Goal: Use online tool/utility: Utilize a website feature to perform a specific function

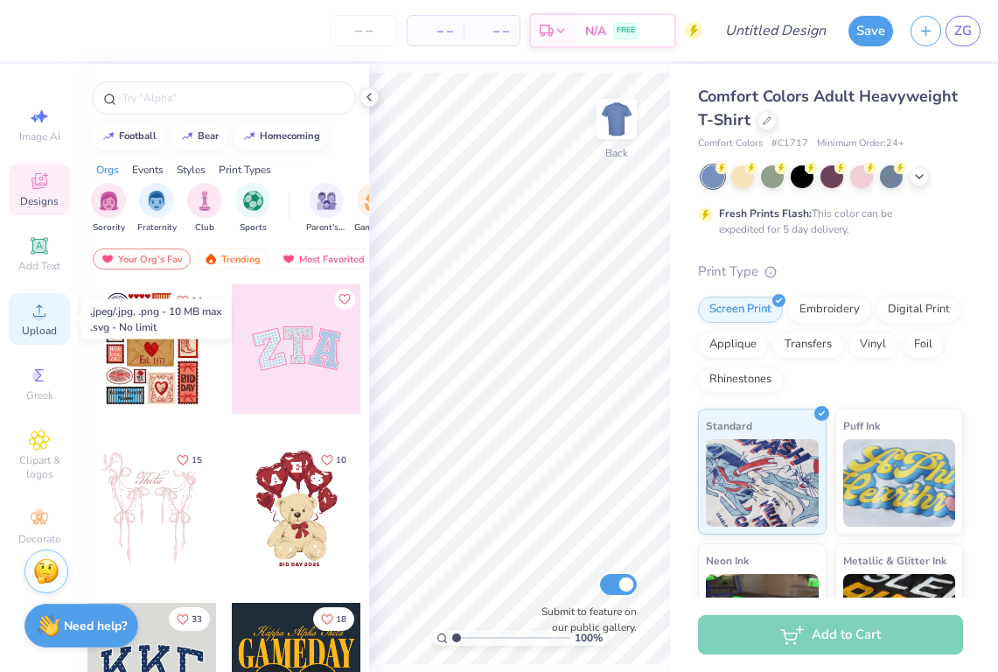
click at [52, 316] on div "Upload" at bounding box center [39, 319] width 61 height 52
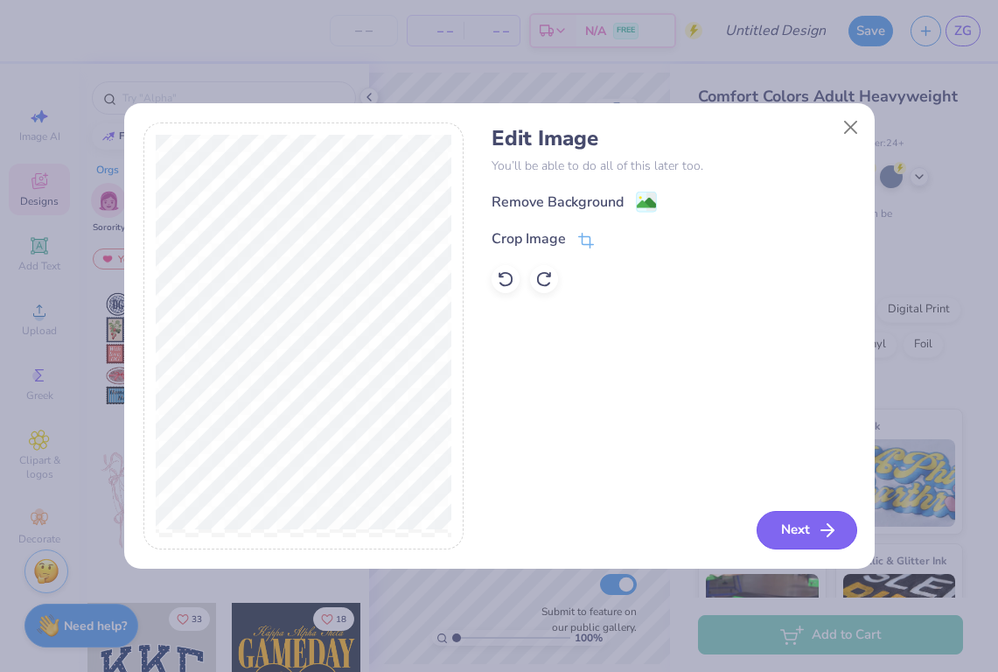
click at [788, 527] on button "Next" at bounding box center [806, 530] width 101 height 38
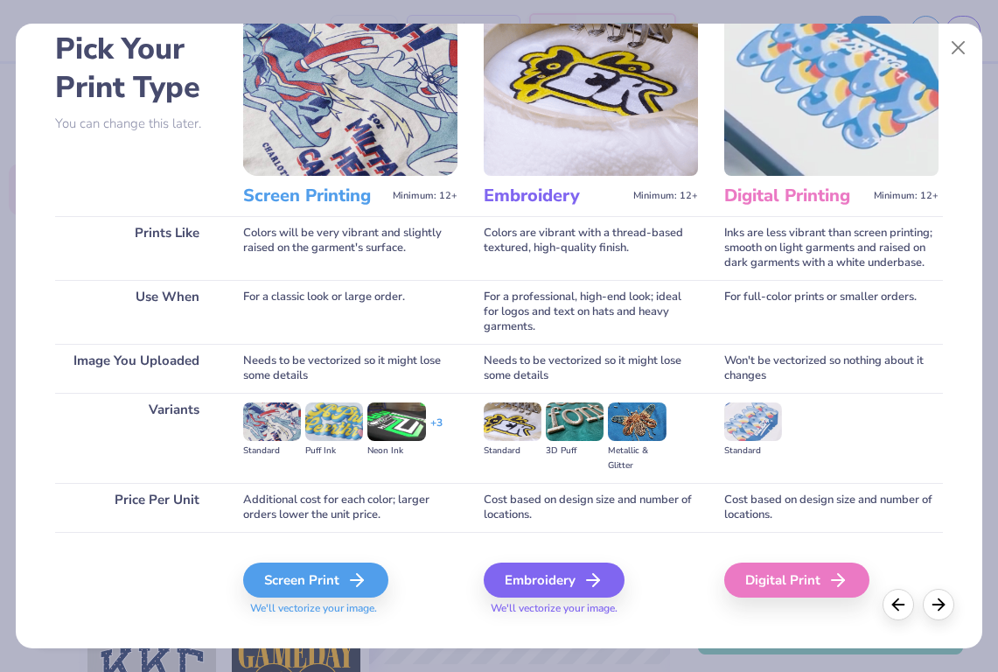
scroll to position [86, 0]
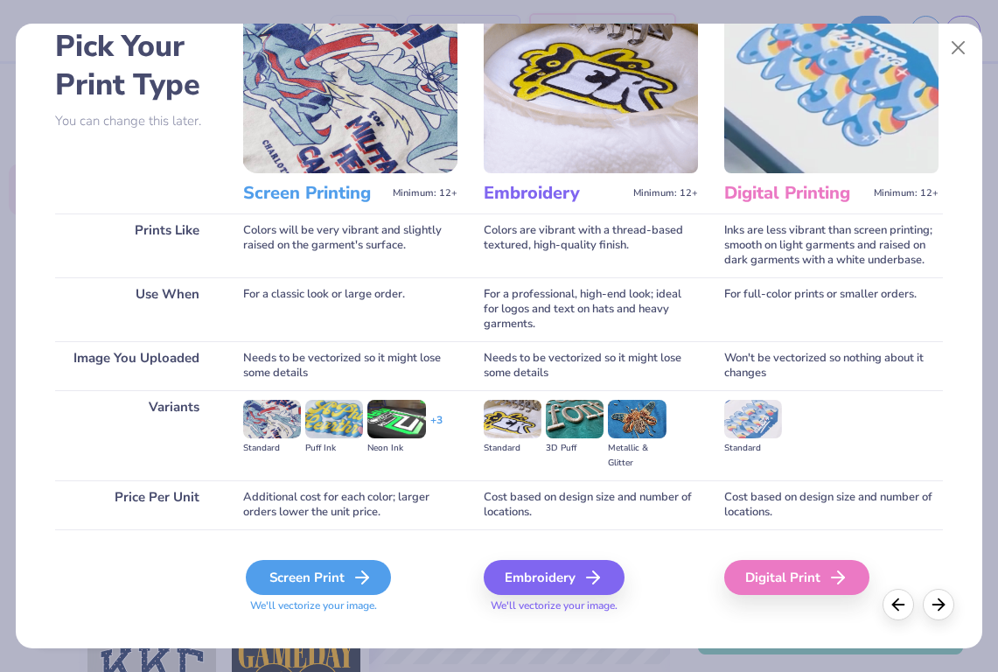
click at [324, 582] on div "Screen Print" at bounding box center [318, 577] width 145 height 35
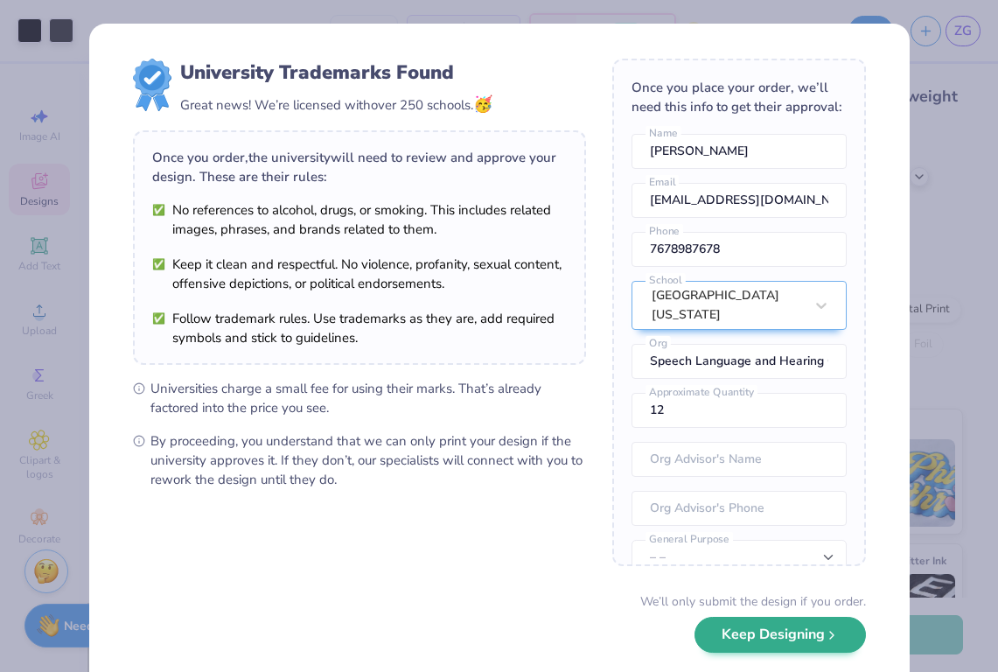
click at [724, 640] on button "Keep Designing" at bounding box center [779, 634] width 171 height 36
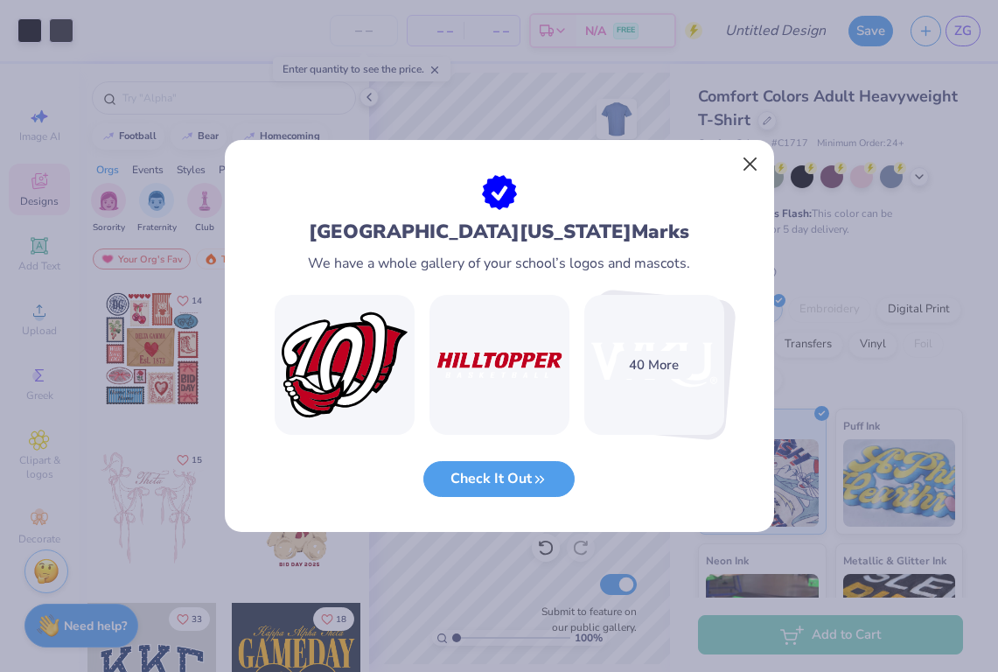
click at [749, 171] on button "Close" at bounding box center [749, 164] width 33 height 33
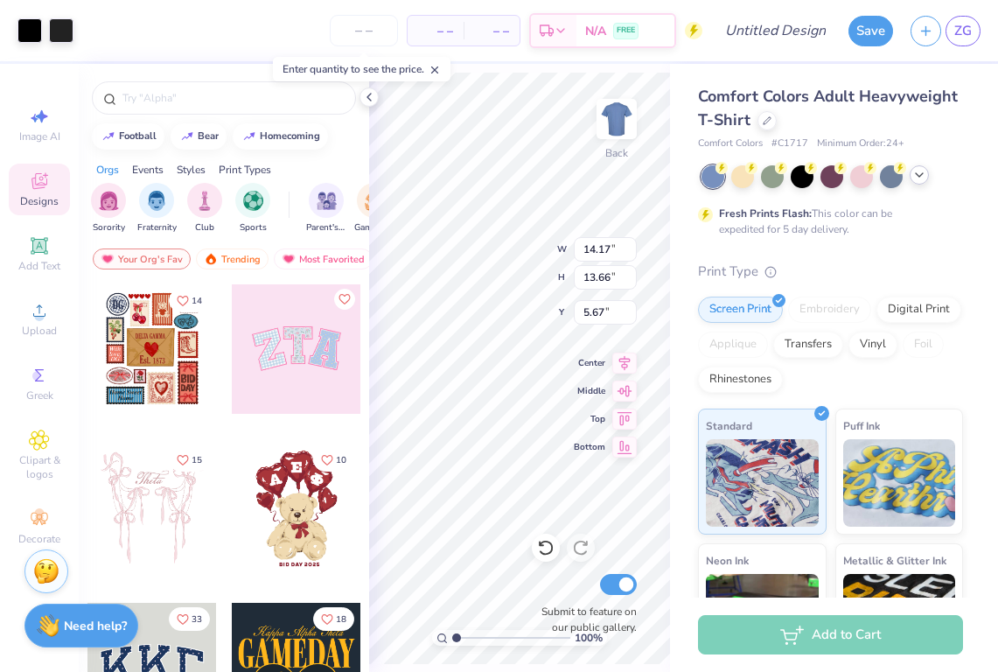
click at [913, 178] on icon at bounding box center [919, 175] width 14 height 14
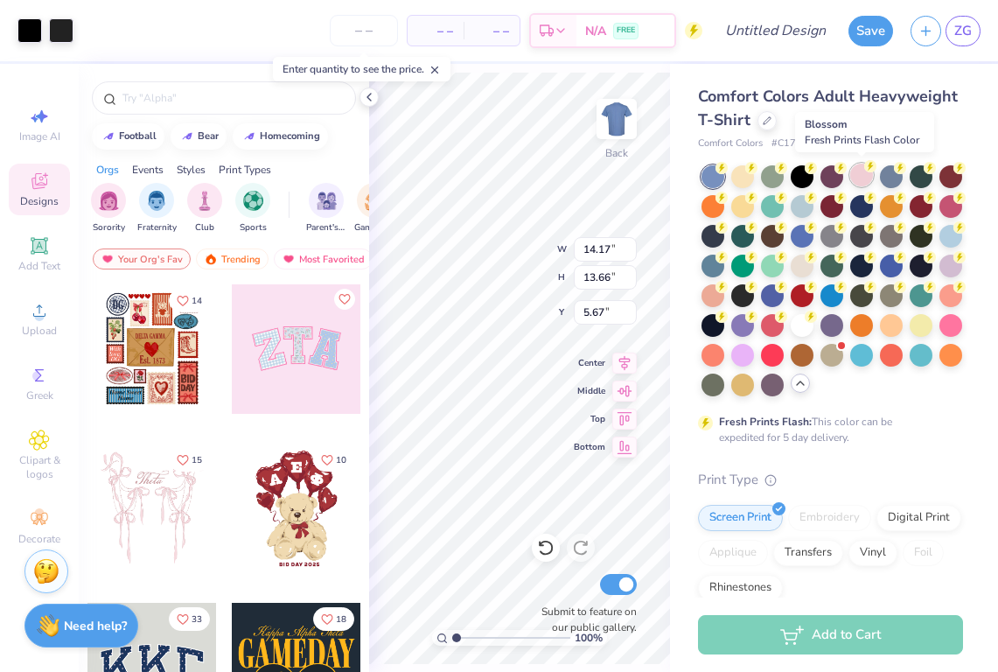
click at [858, 171] on div at bounding box center [861, 175] width 23 height 23
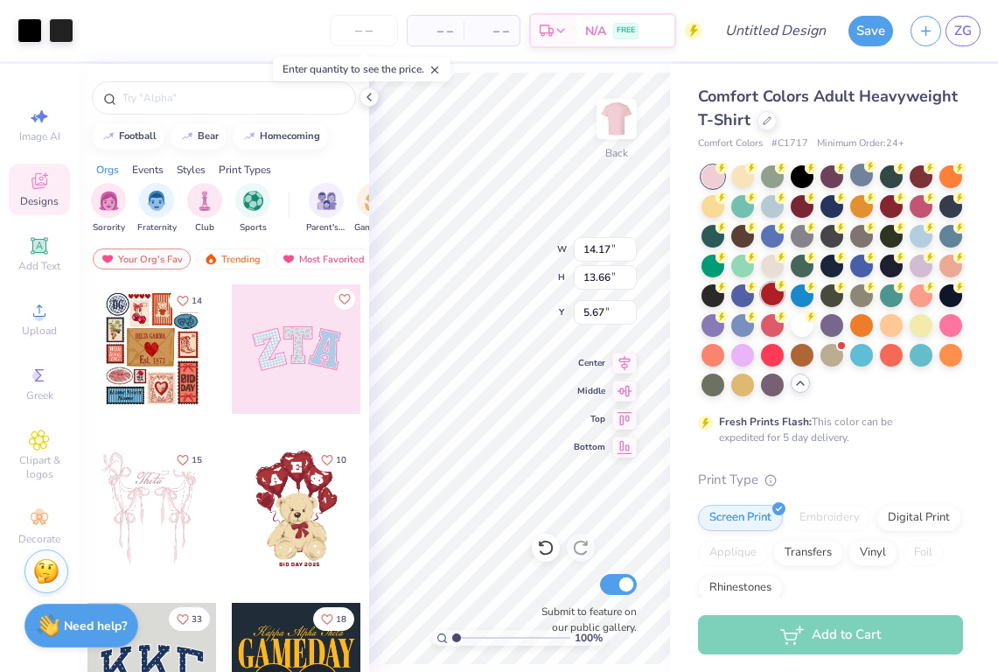
click at [771, 298] on div at bounding box center [772, 293] width 23 height 23
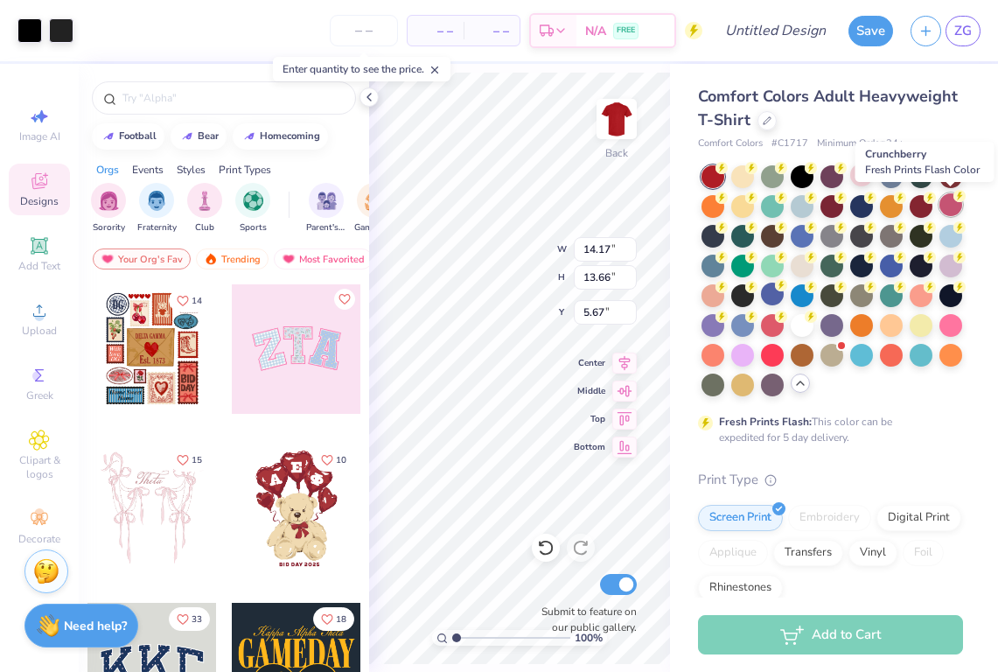
click at [952, 207] on div at bounding box center [950, 204] width 23 height 23
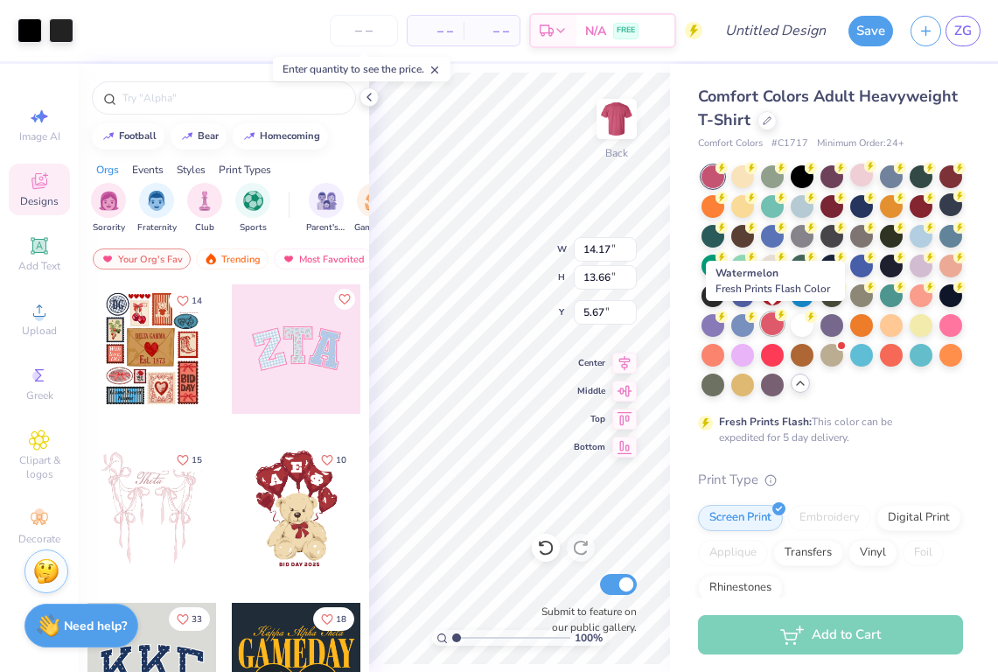
click at [772, 323] on div at bounding box center [772, 323] width 23 height 23
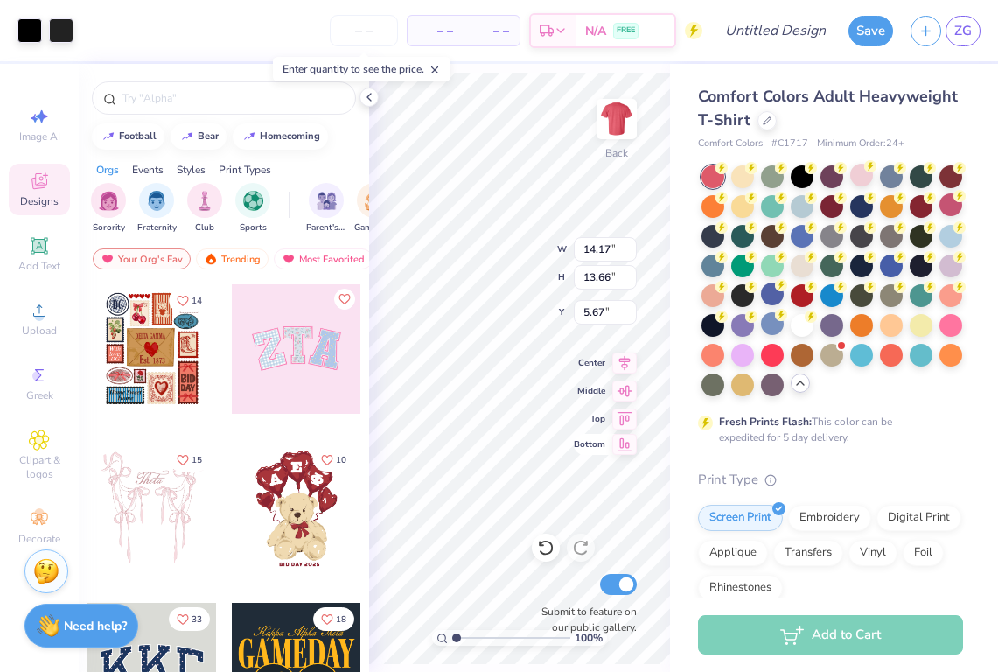
type input "11.67"
type input "11.25"
type input "3.00"
click at [370, 97] on icon at bounding box center [369, 97] width 14 height 14
